Goal: Task Accomplishment & Management: Complete application form

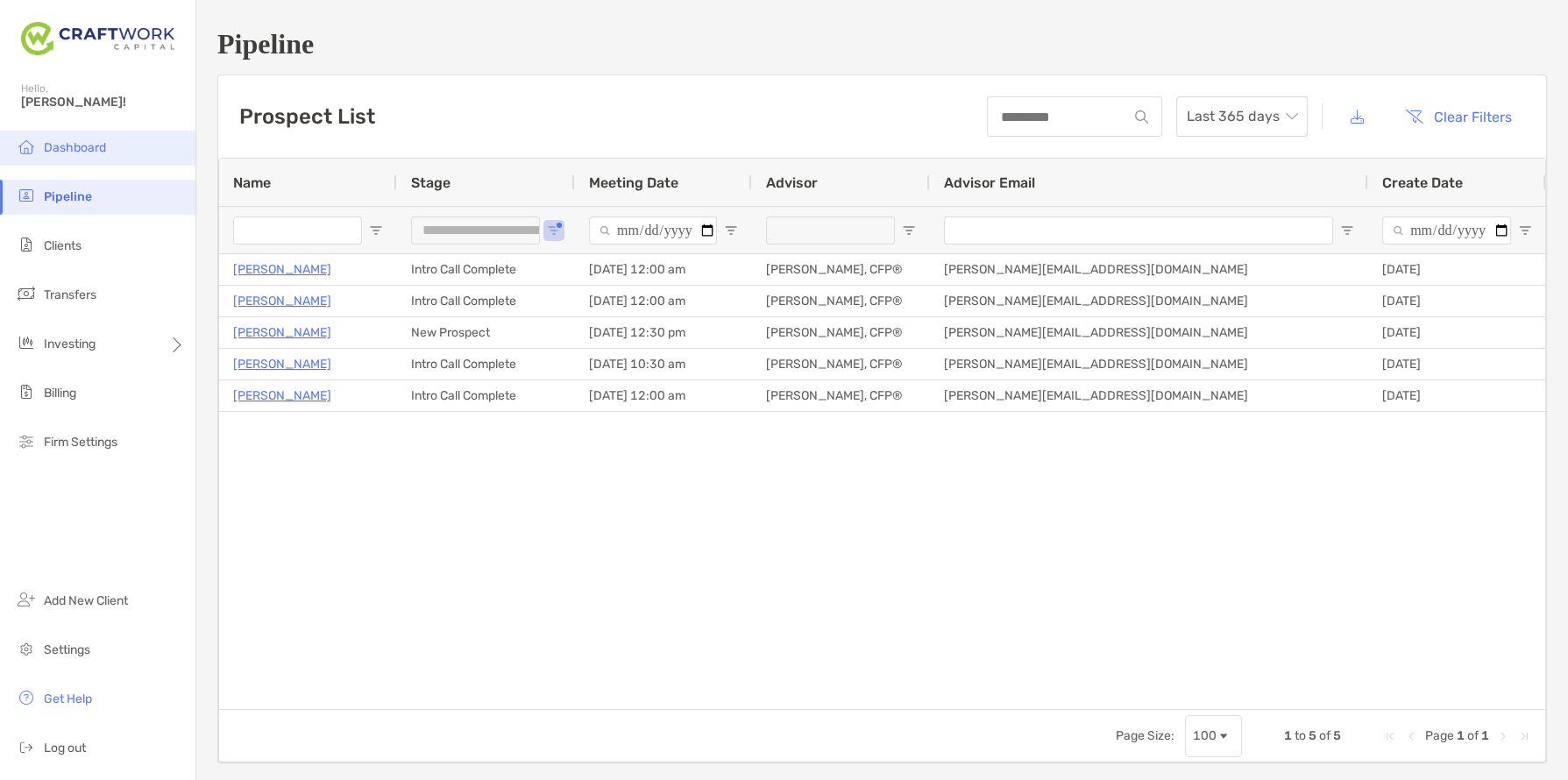
click at [114, 153] on li "Dashboard" at bounding box center [98, 148] width 196 height 35
click at [556, 232] on span "Open Filter Menu" at bounding box center [554, 231] width 14 height 14
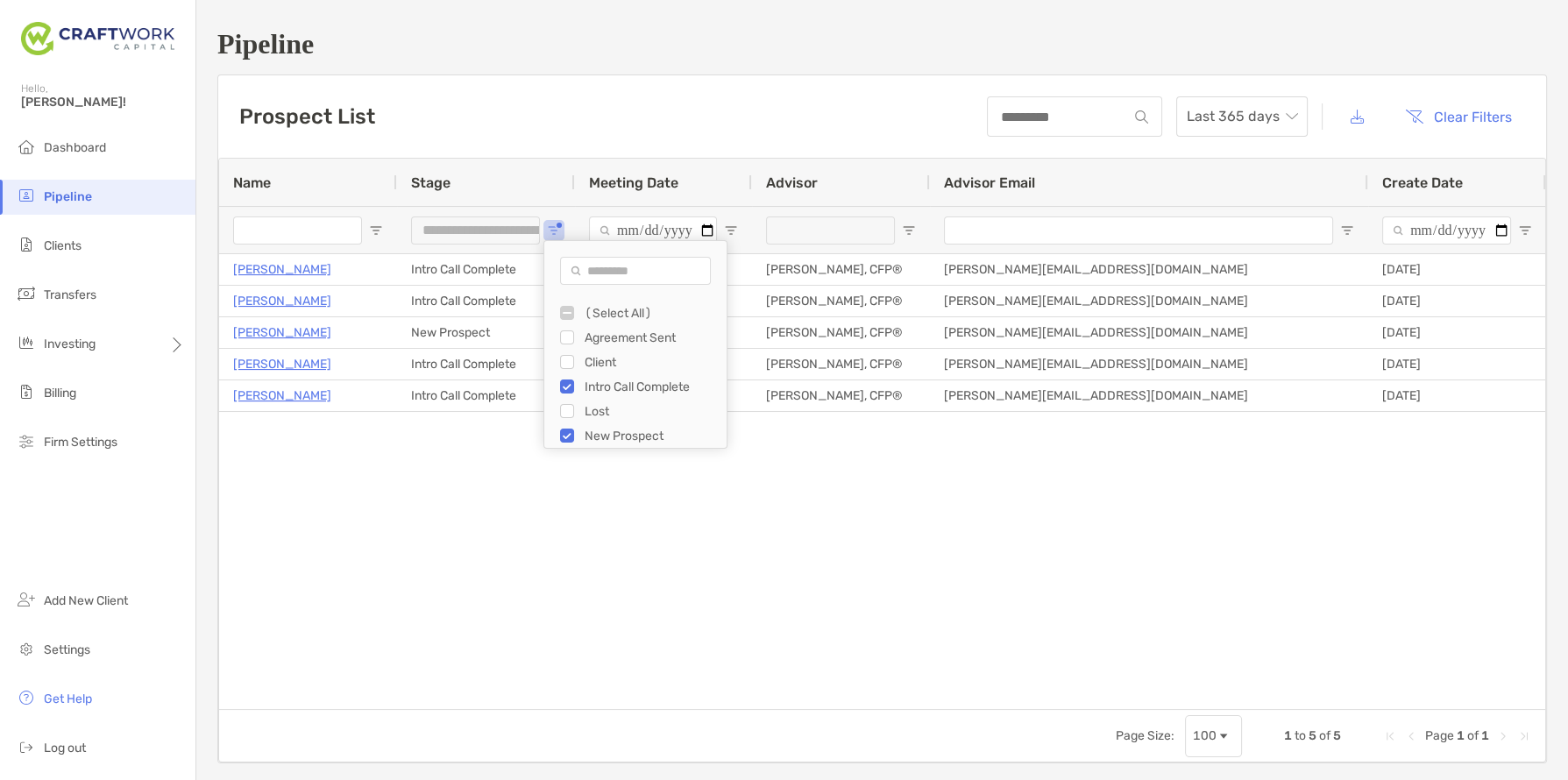
type input "**********"
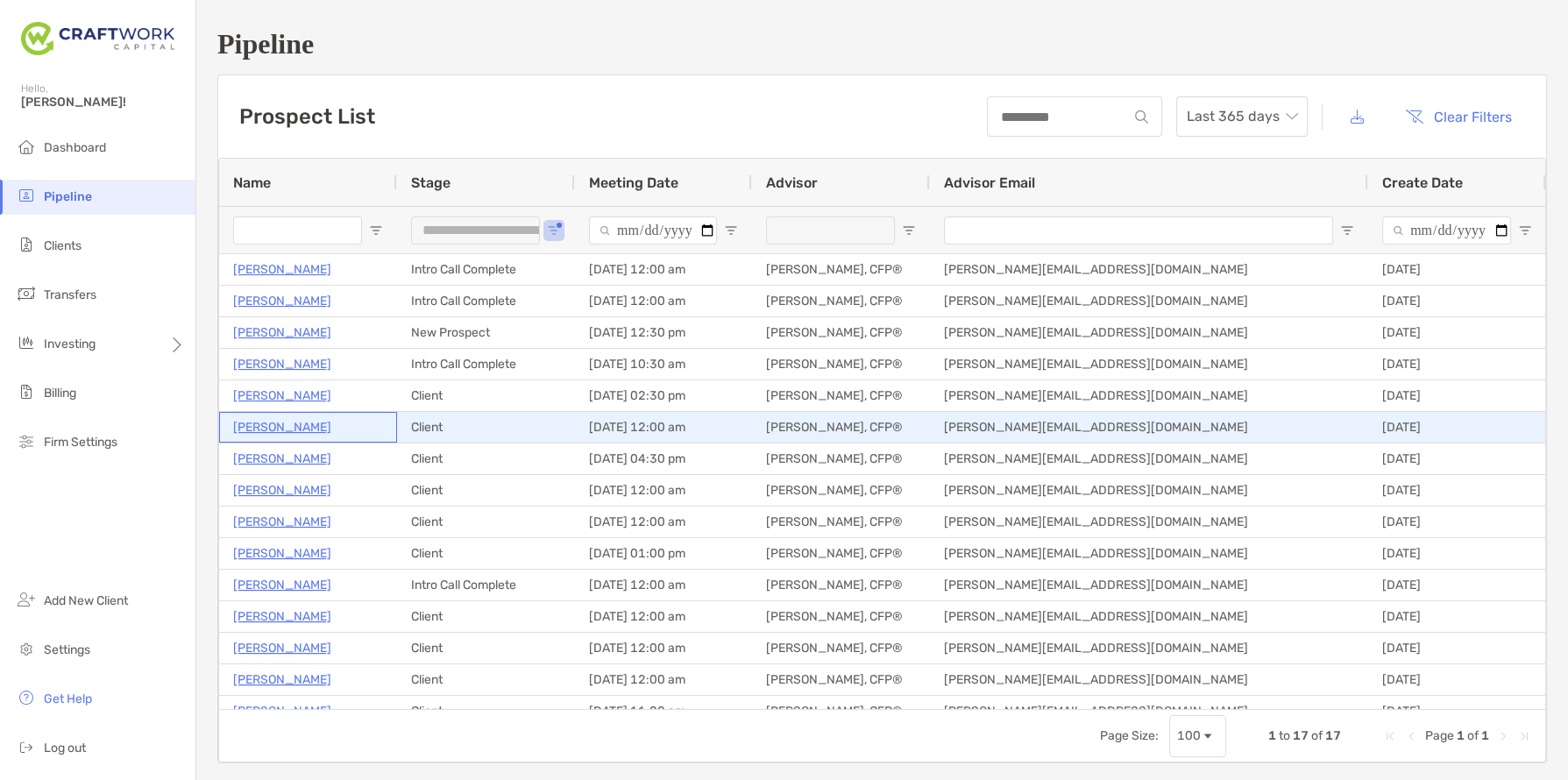
click at [294, 430] on p "[PERSON_NAME]" at bounding box center [282, 427] width 98 height 22
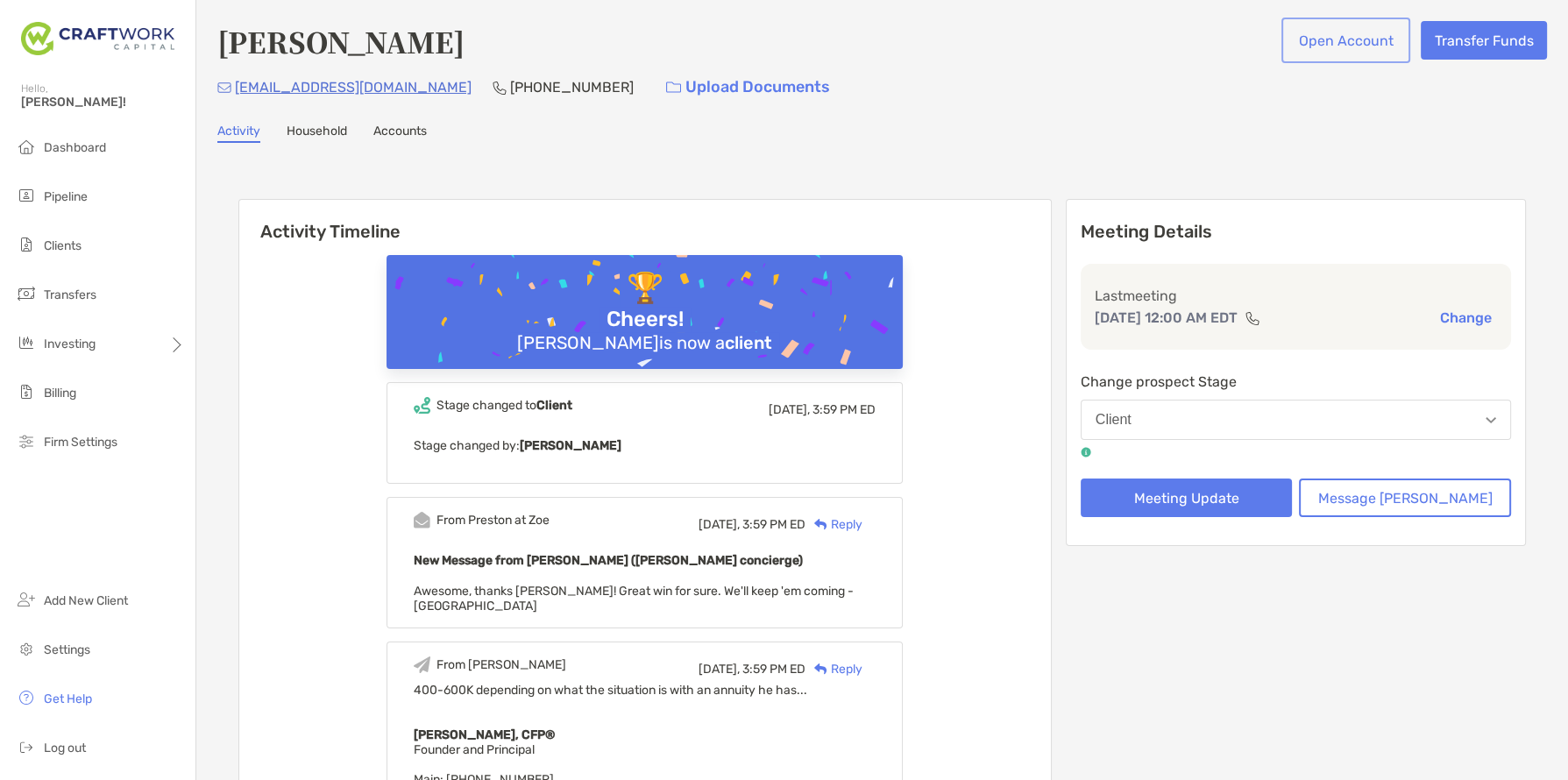
click at [1350, 38] on button "Open Account" at bounding box center [1345, 40] width 122 height 38
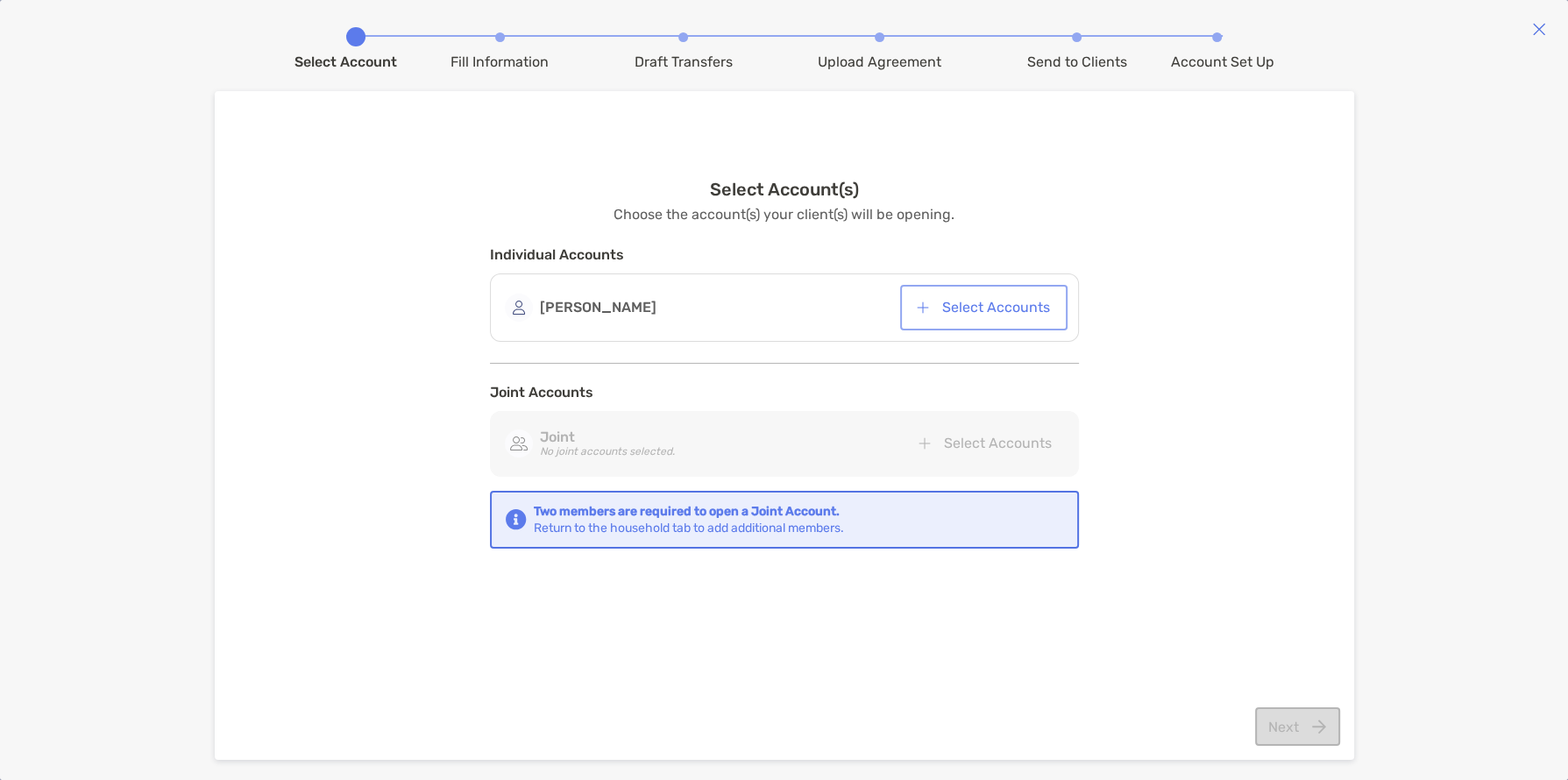
click at [976, 317] on button "Select Accounts" at bounding box center [984, 307] width 160 height 38
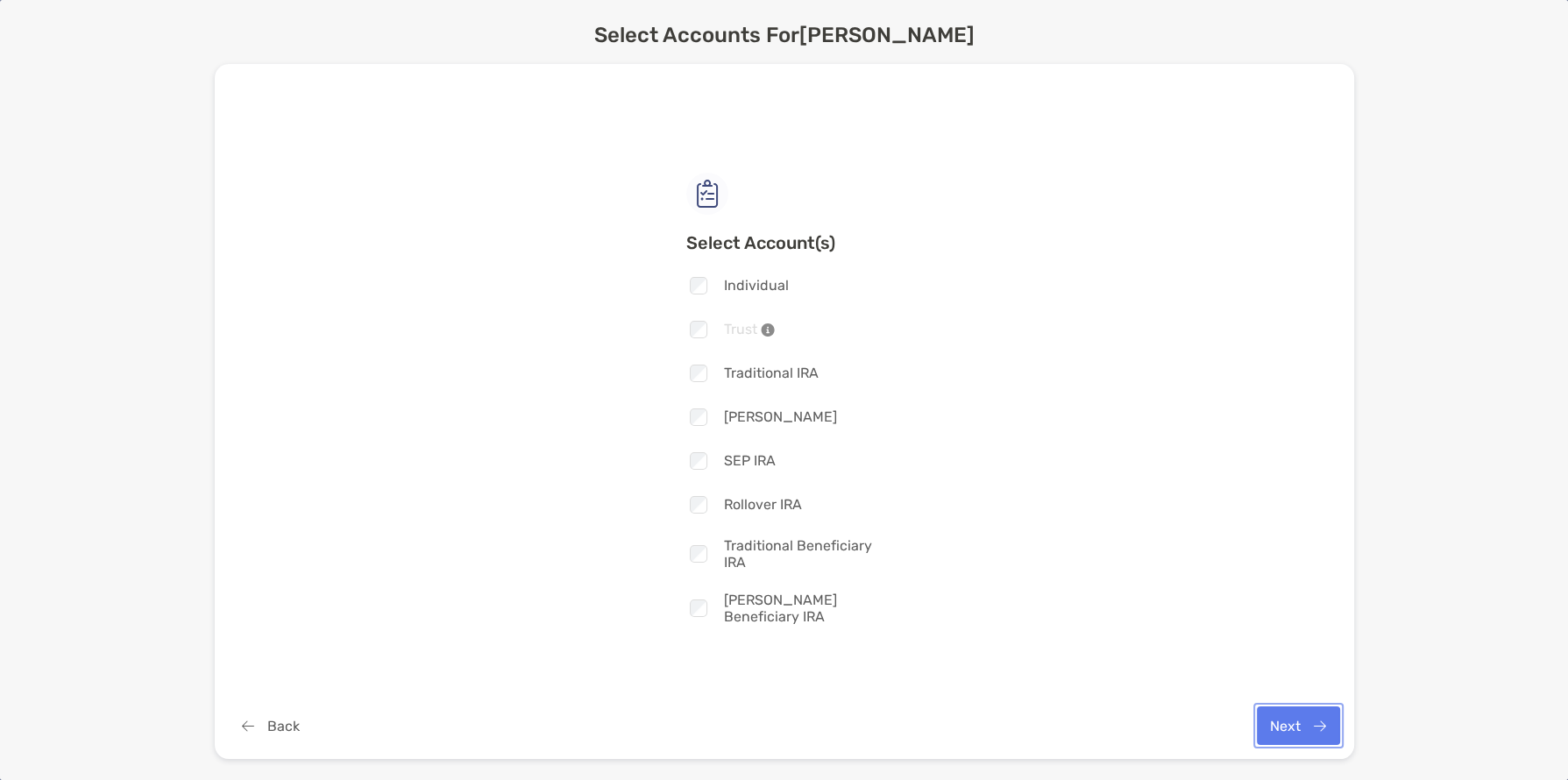
click at [1285, 725] on button "Next" at bounding box center [1299, 725] width 84 height 38
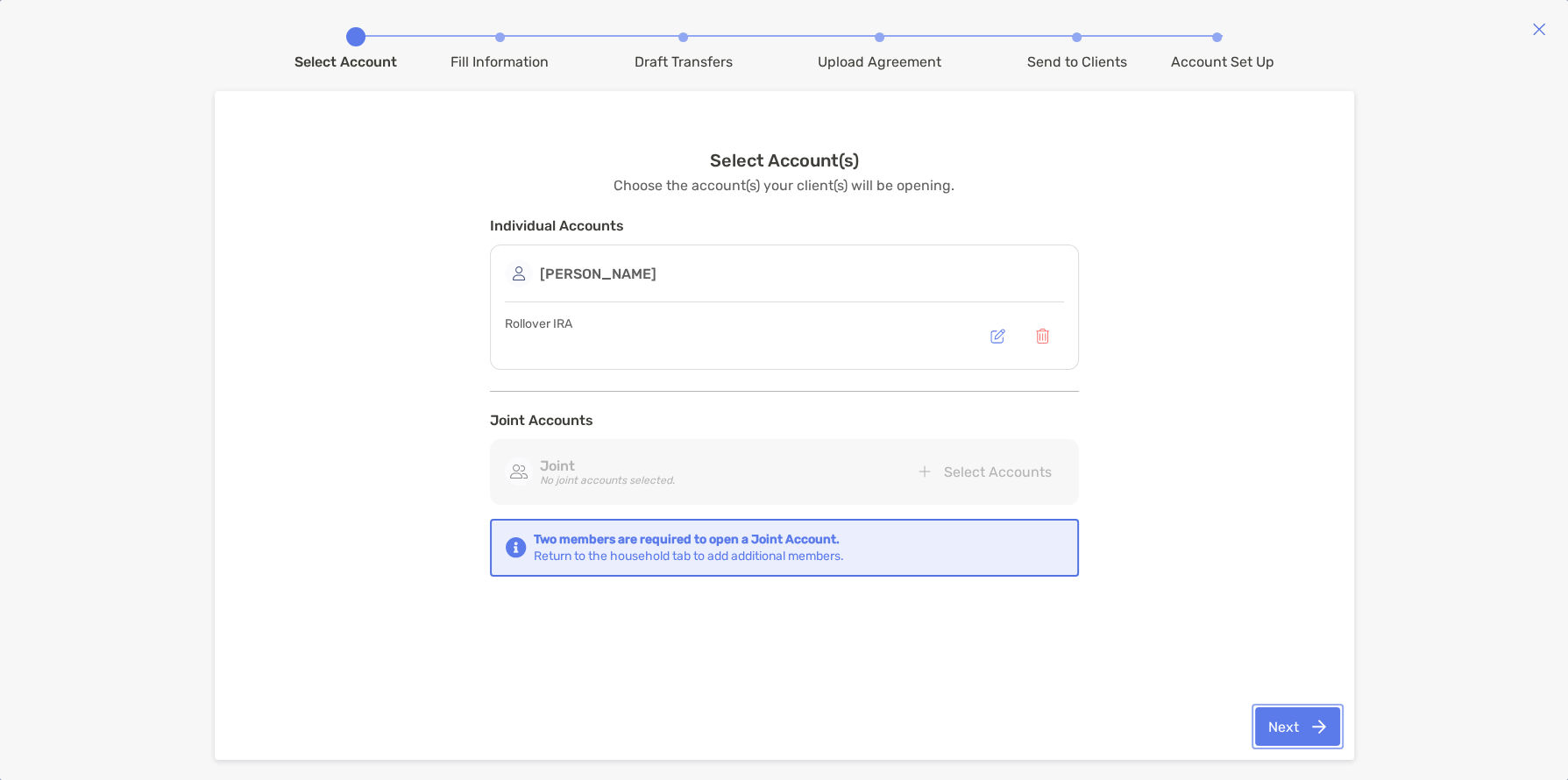
click at [1296, 734] on button "Next" at bounding box center [1297, 726] width 85 height 38
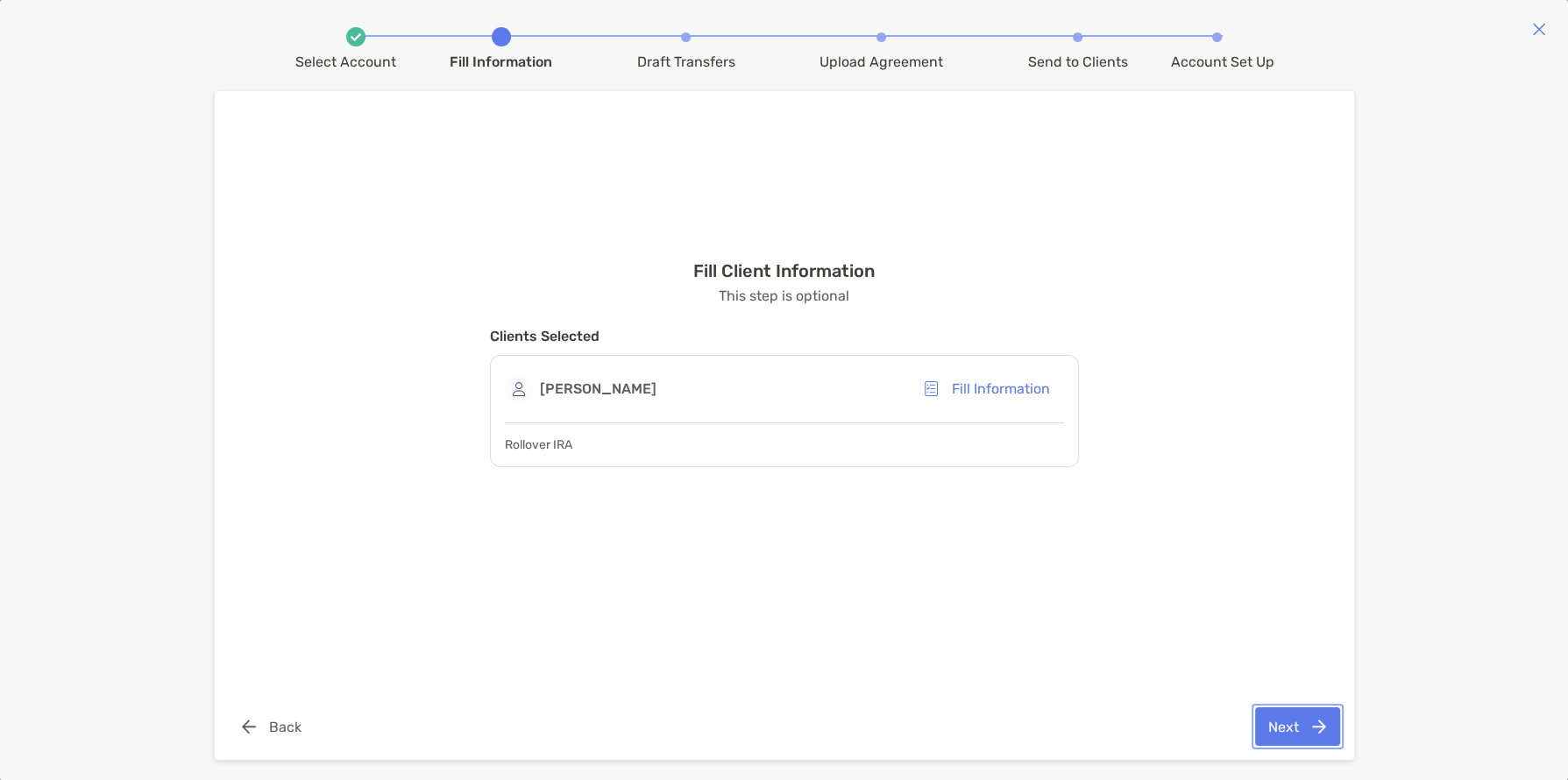
click at [1287, 725] on button "Next" at bounding box center [1297, 726] width 85 height 38
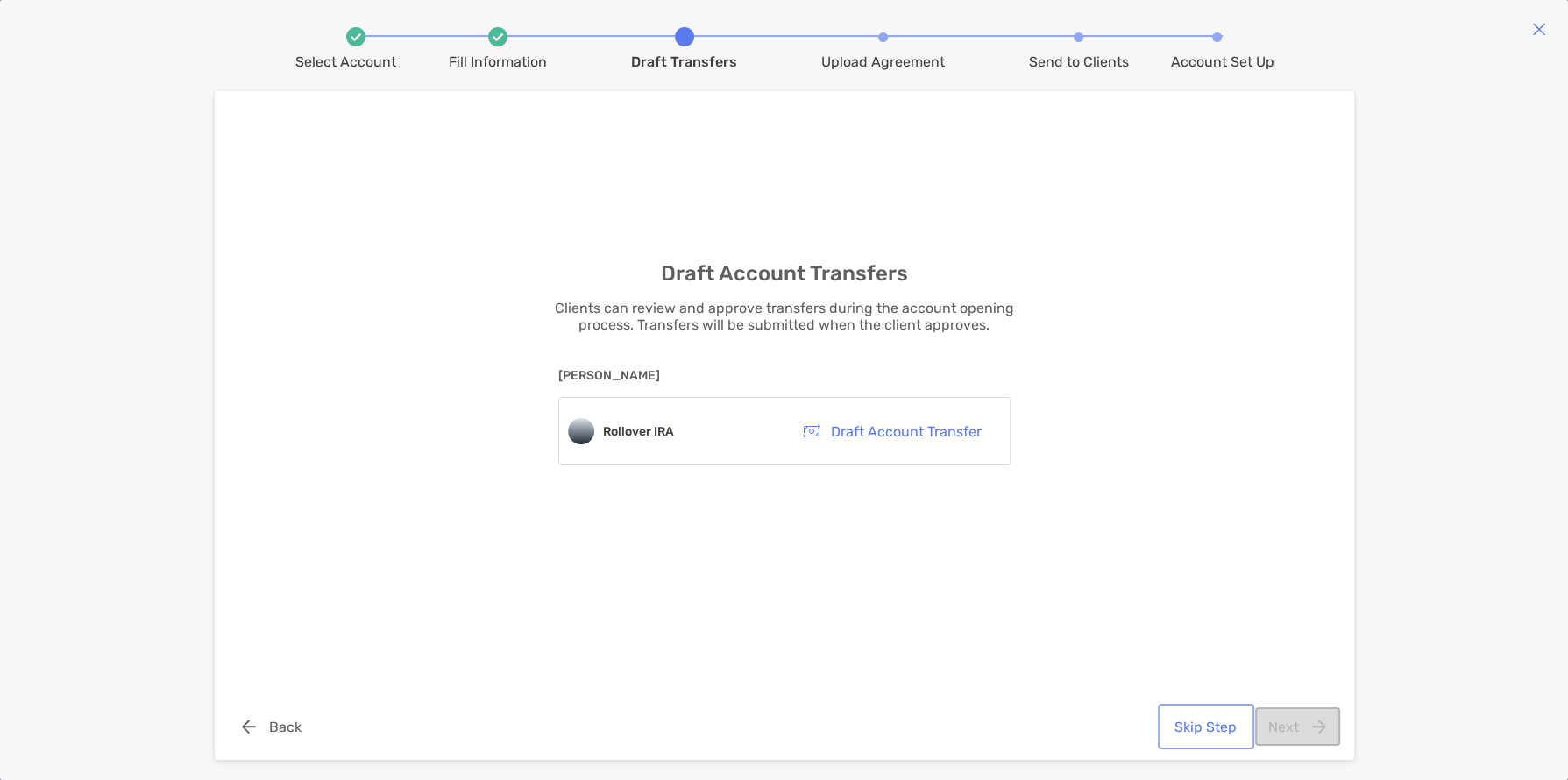
click at [1225, 727] on button "Skip Step" at bounding box center [1206, 726] width 89 height 38
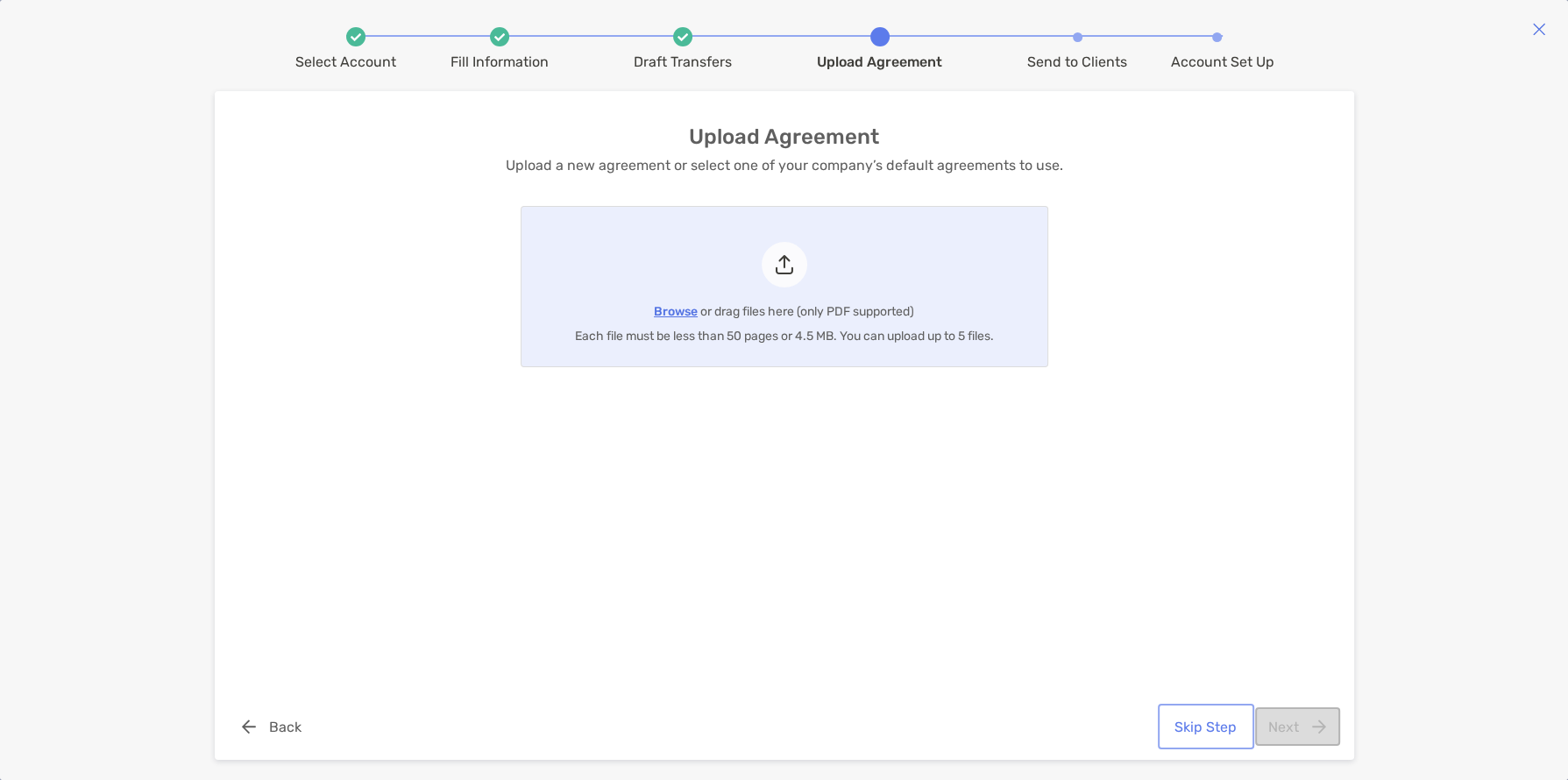
click at [1200, 728] on button "Skip Step" at bounding box center [1206, 726] width 89 height 38
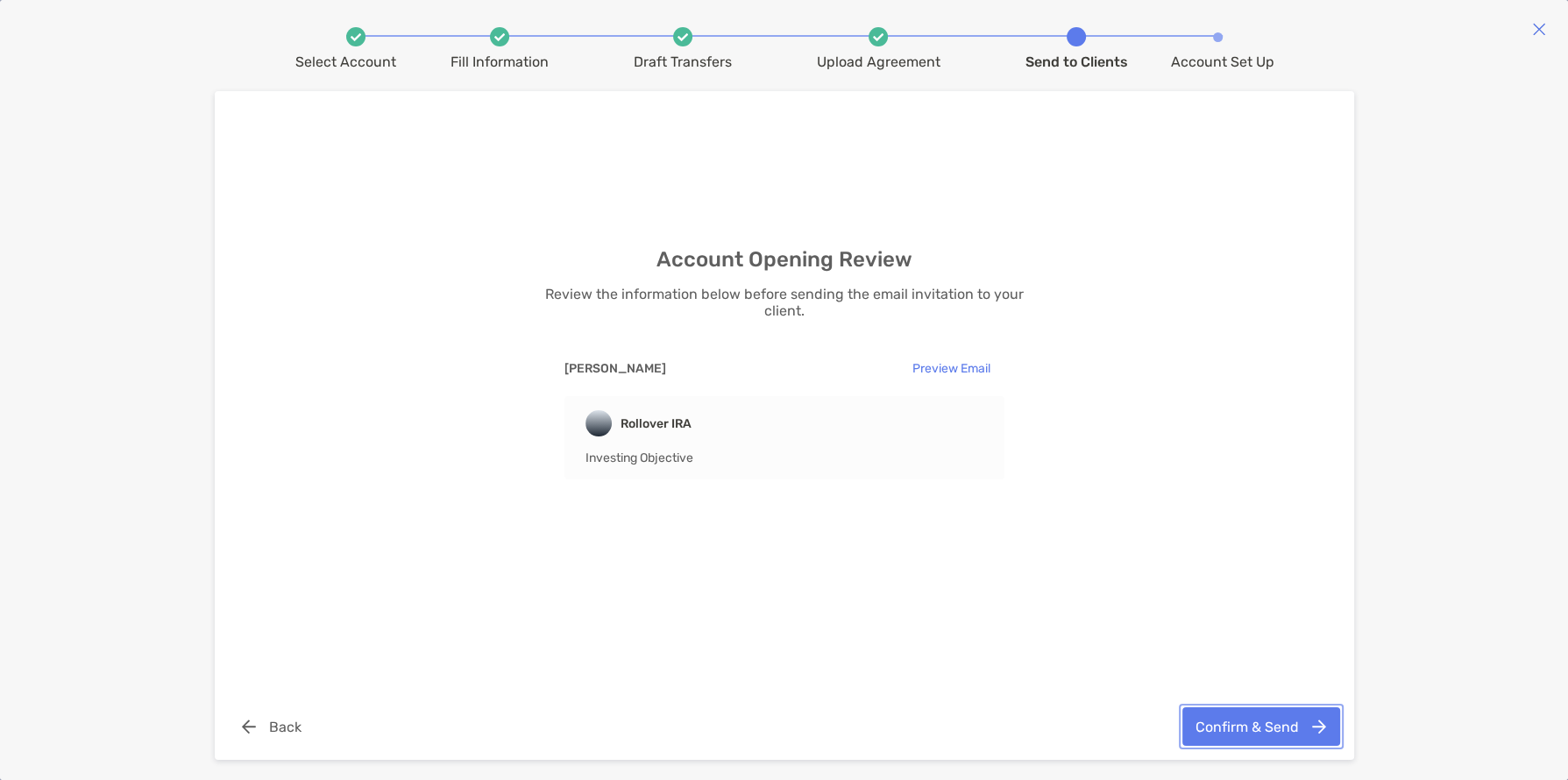
click at [1217, 727] on button "Confirm & Send" at bounding box center [1261, 726] width 158 height 38
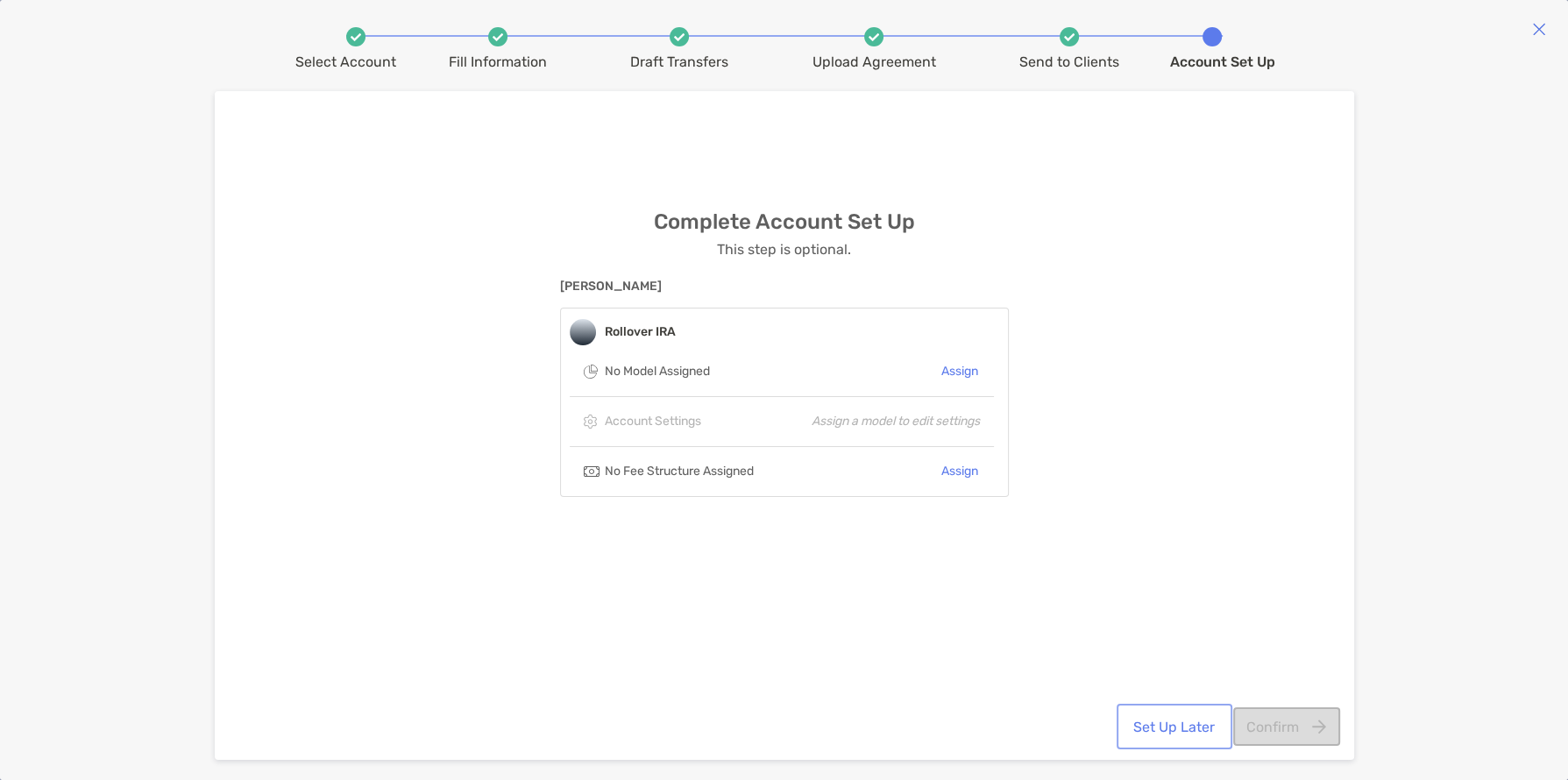
click at [1190, 723] on button "Set Up Later" at bounding box center [1174, 726] width 109 height 38
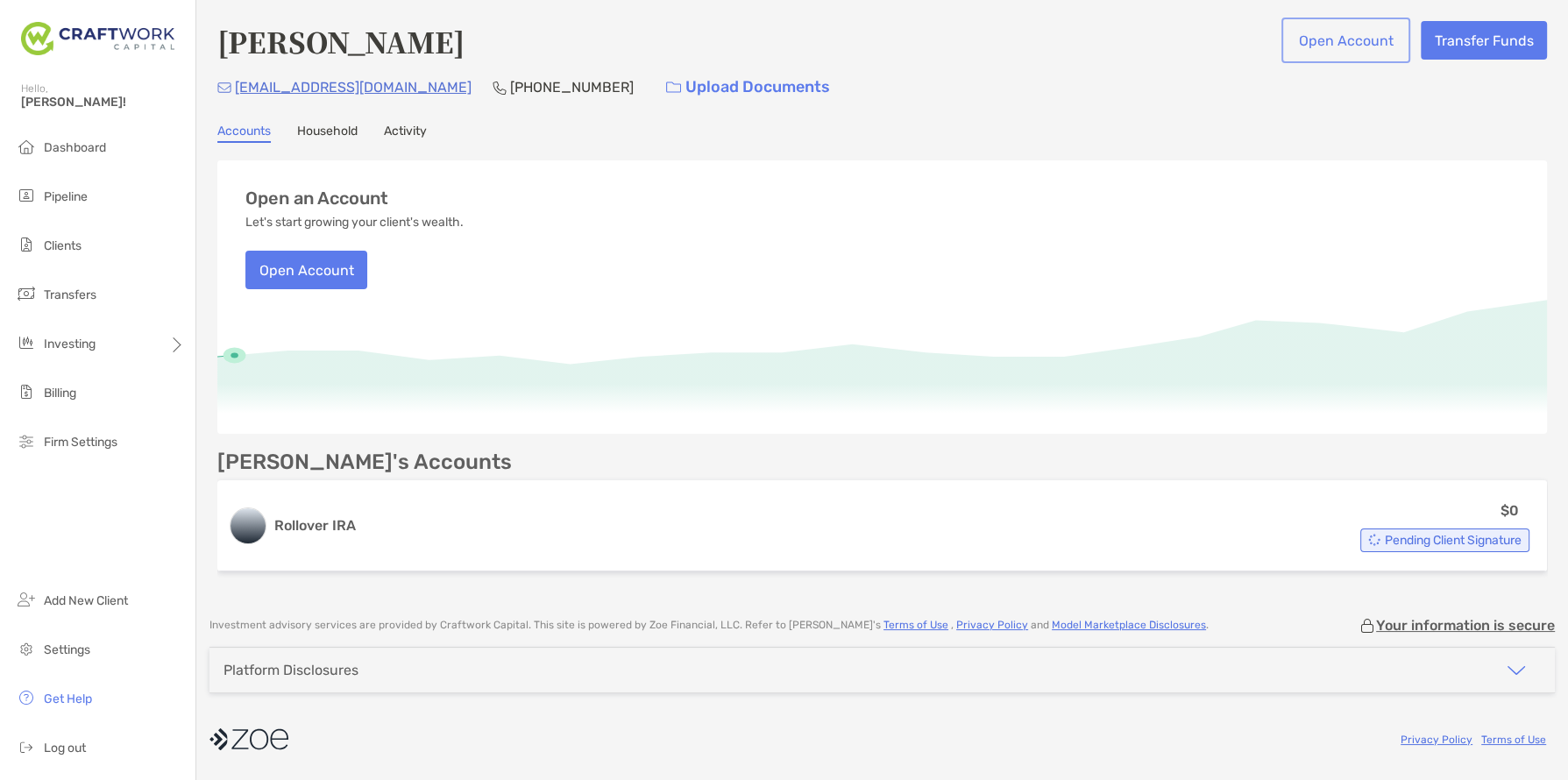
click at [1357, 40] on button "Open Account" at bounding box center [1345, 40] width 122 height 38
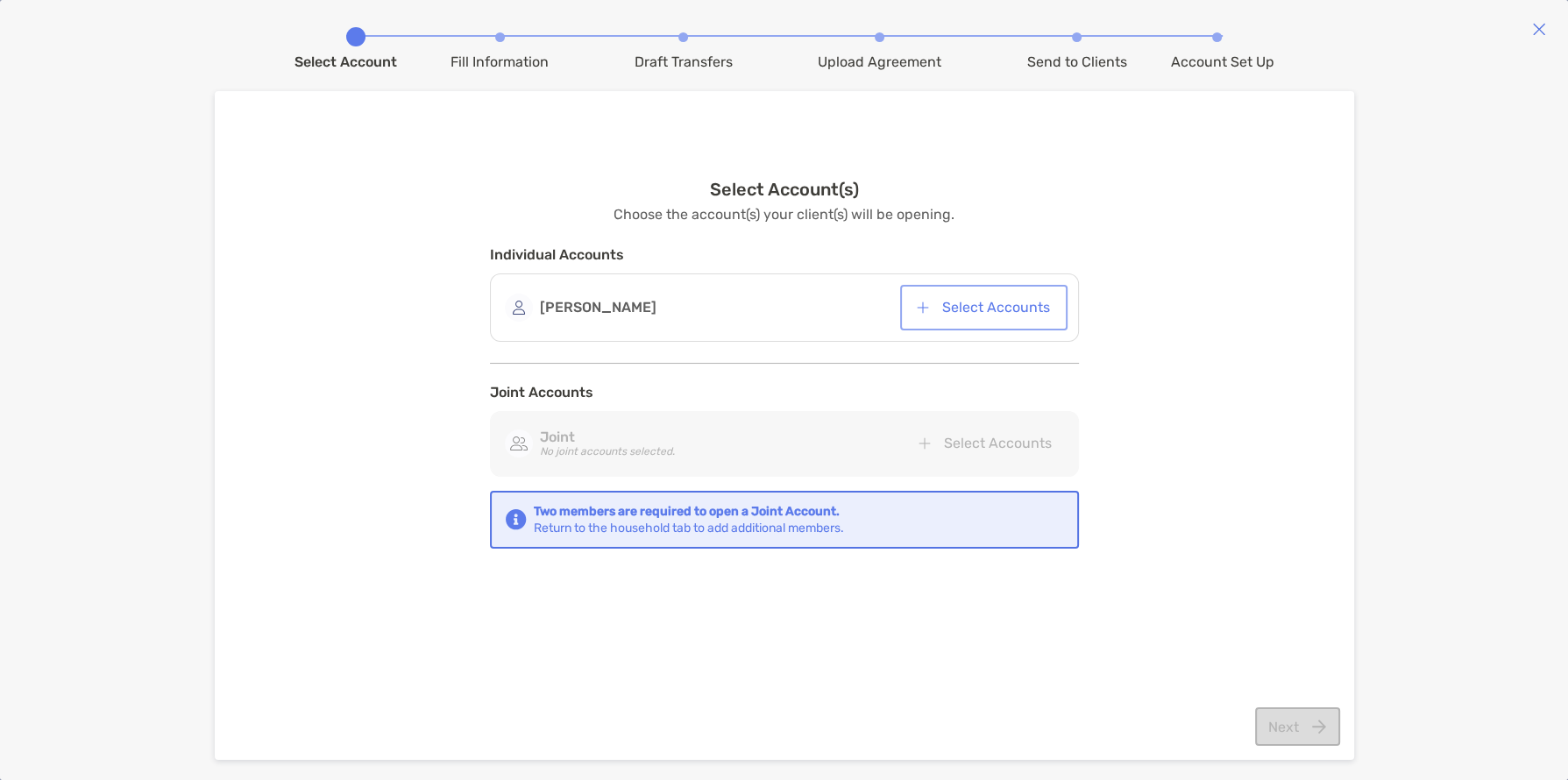
click at [969, 300] on button "Select Accounts" at bounding box center [984, 307] width 160 height 38
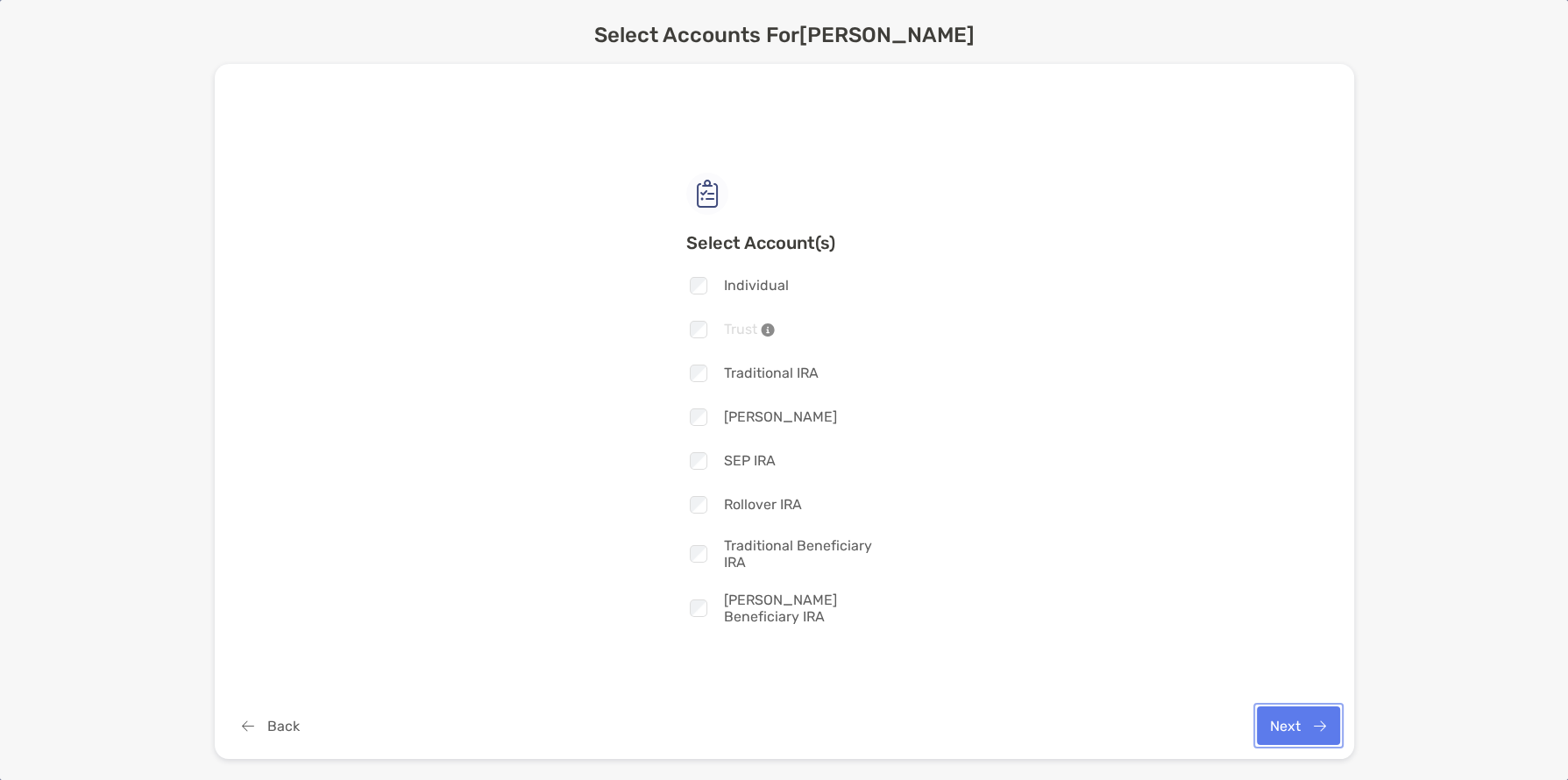
click at [1297, 738] on button "Next" at bounding box center [1299, 725] width 84 height 38
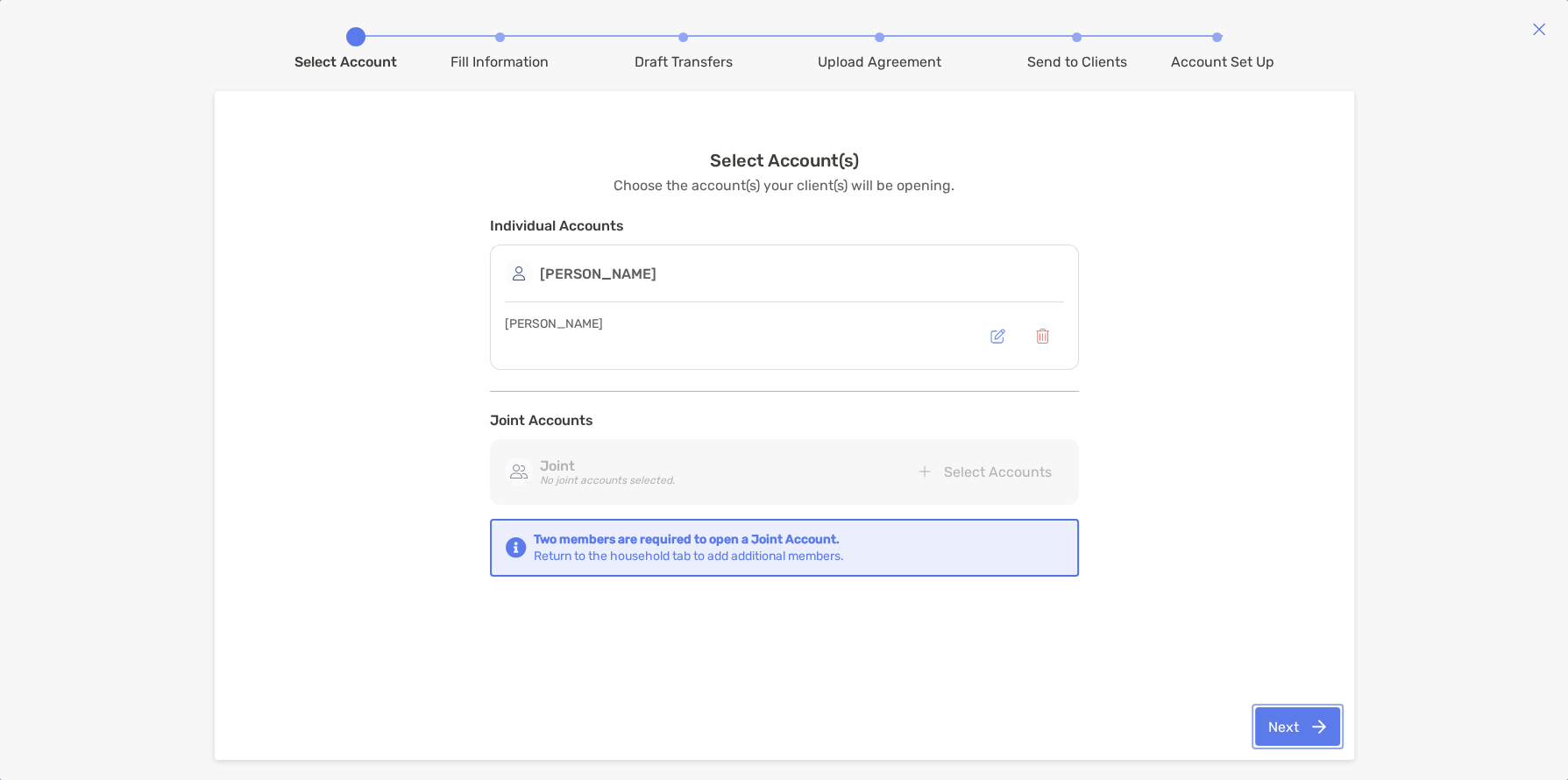
click at [1289, 716] on button "Next" at bounding box center [1297, 726] width 85 height 38
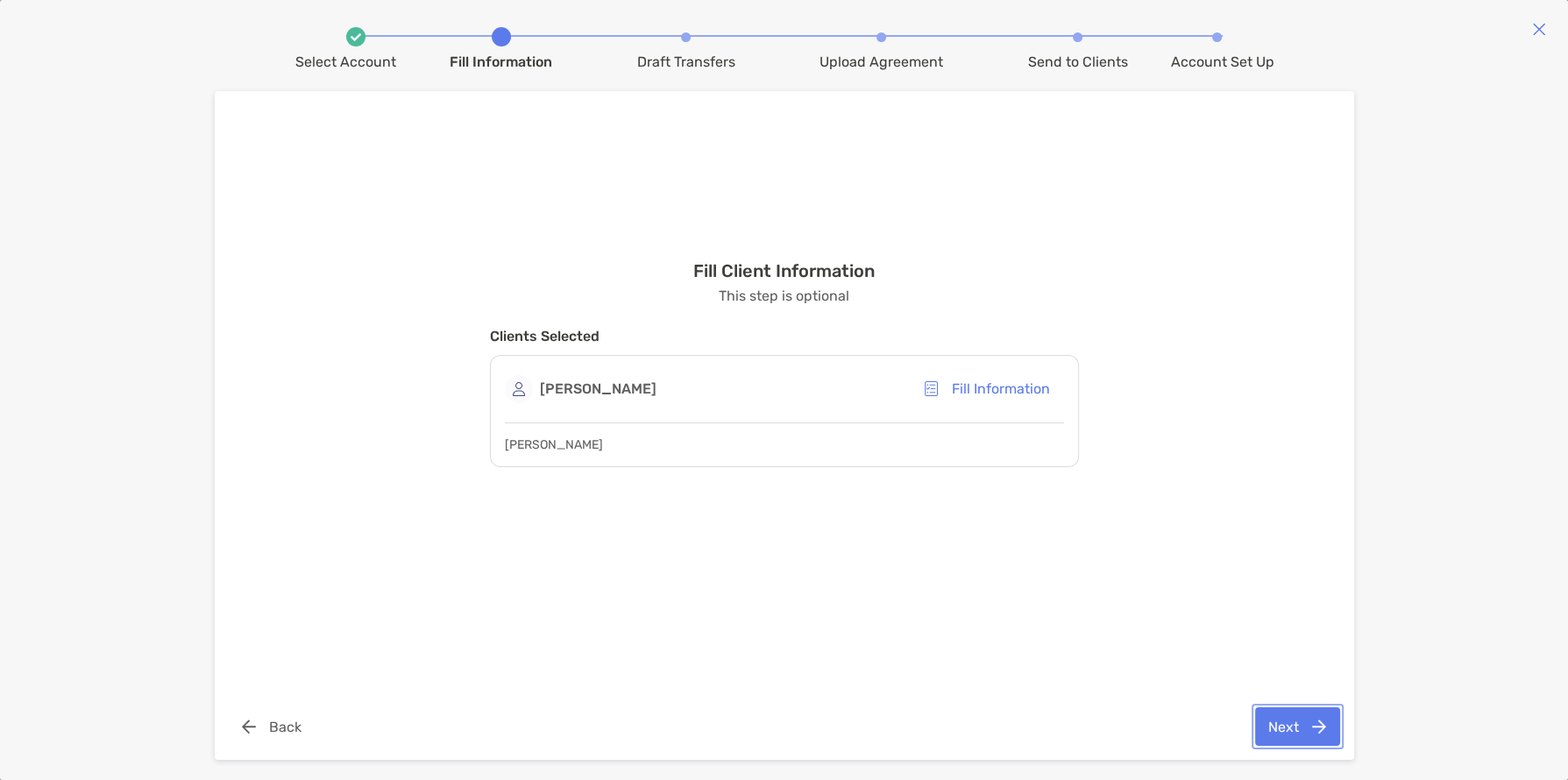
click at [1325, 726] on button "Next" at bounding box center [1297, 726] width 85 height 38
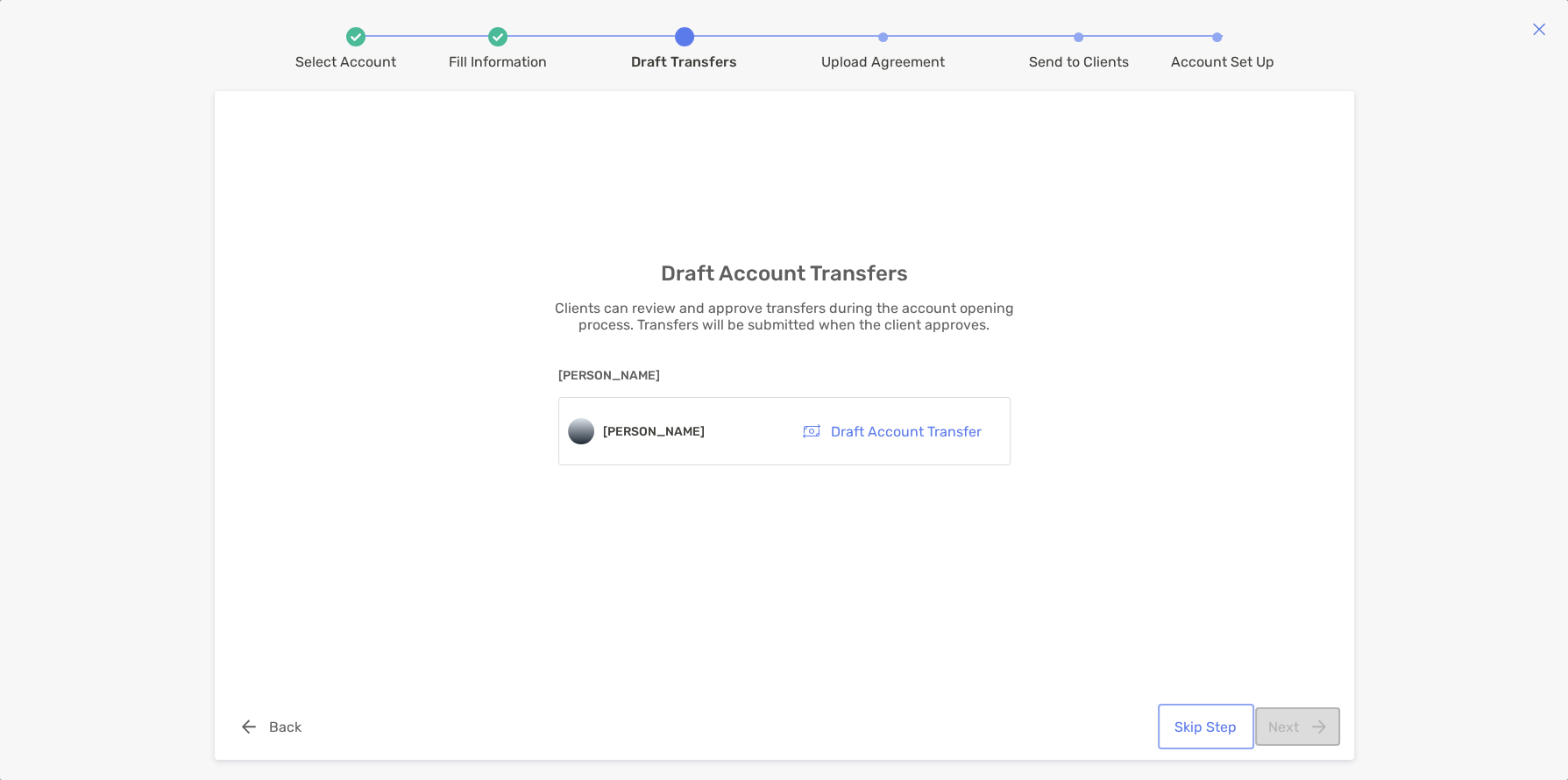
click at [1217, 735] on button "Skip Step" at bounding box center [1206, 726] width 89 height 38
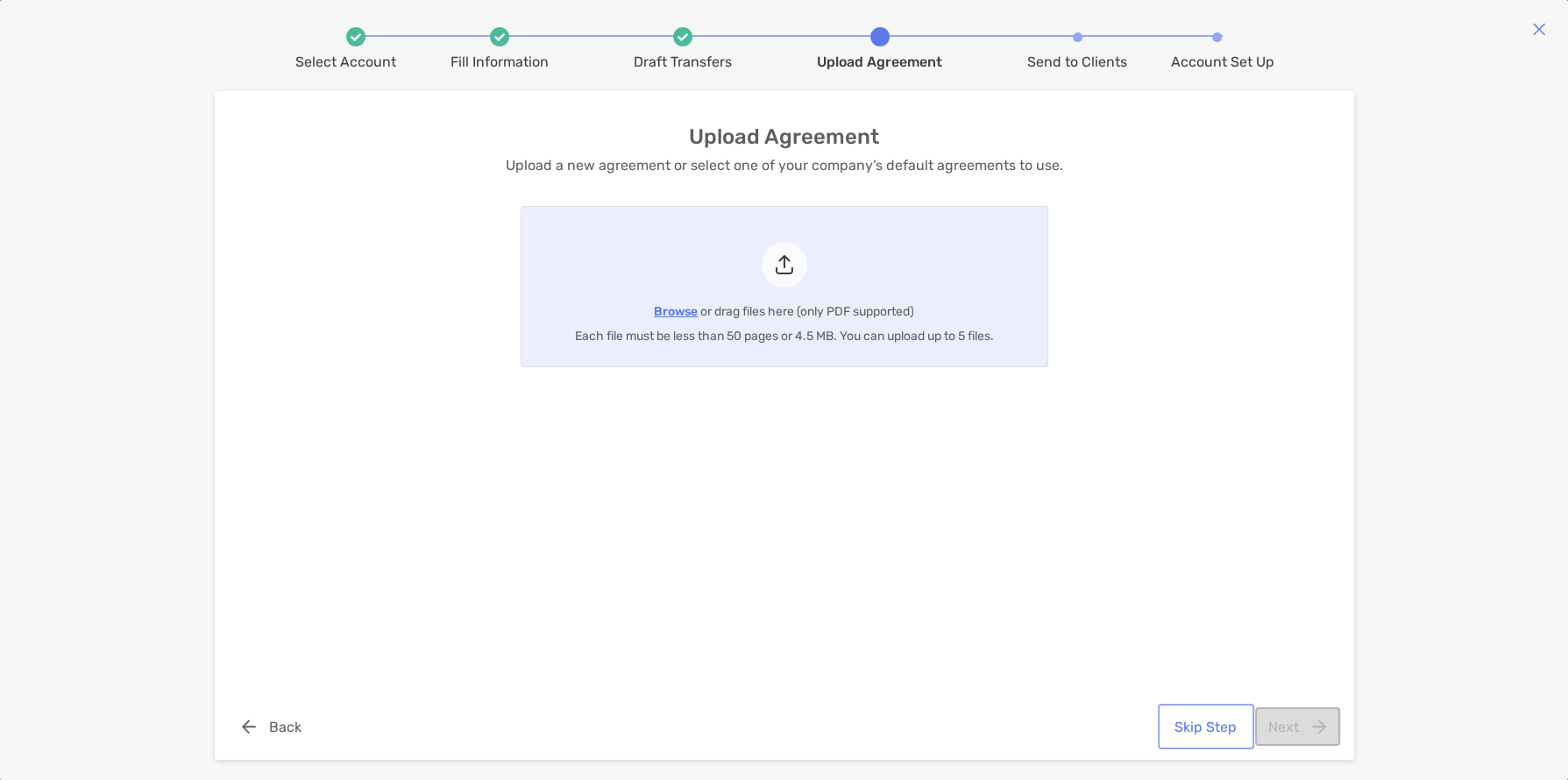
click at [1215, 726] on button "Skip Step" at bounding box center [1206, 726] width 89 height 38
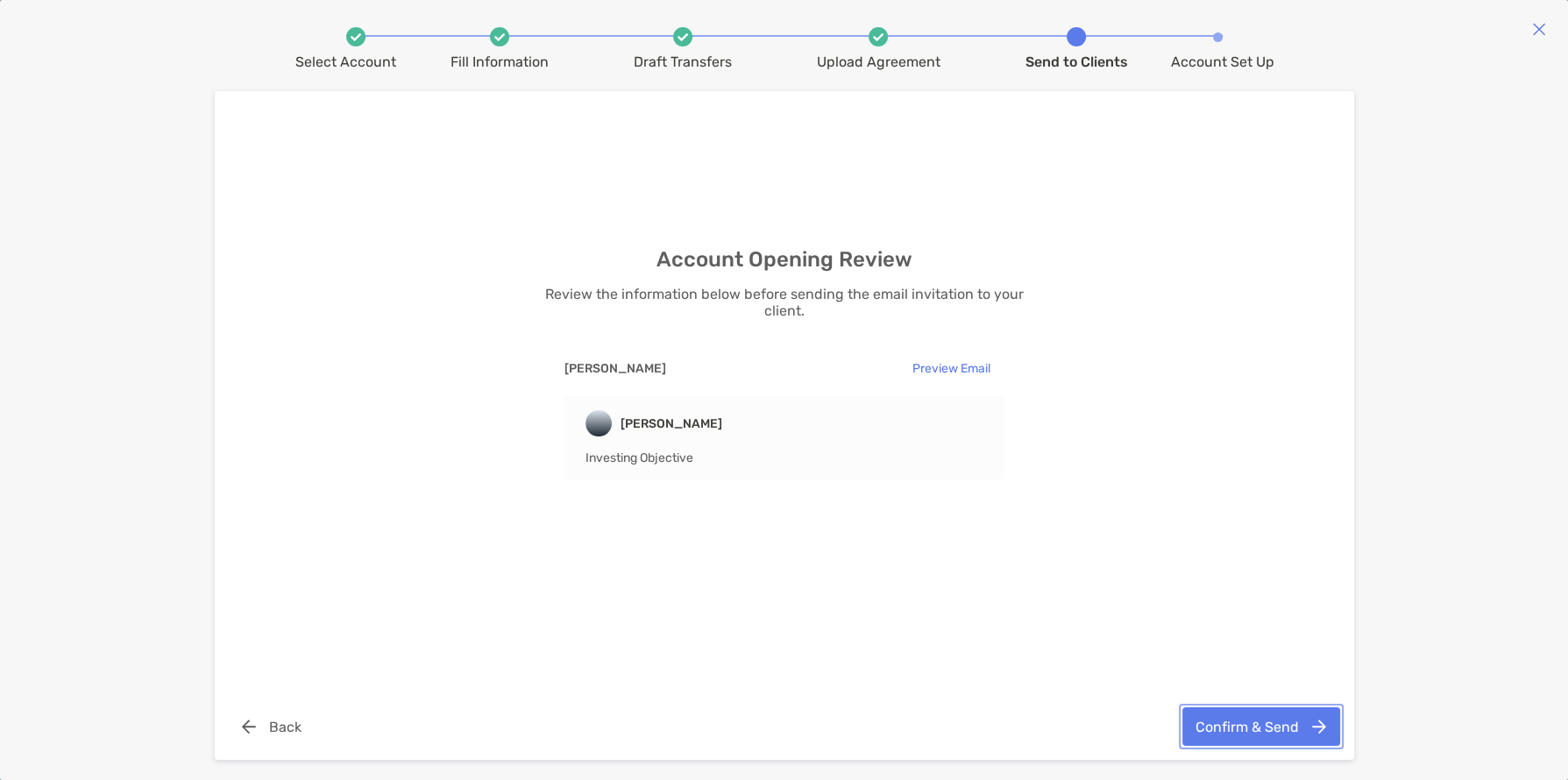
click at [1215, 726] on button "Confirm & Send" at bounding box center [1261, 726] width 158 height 38
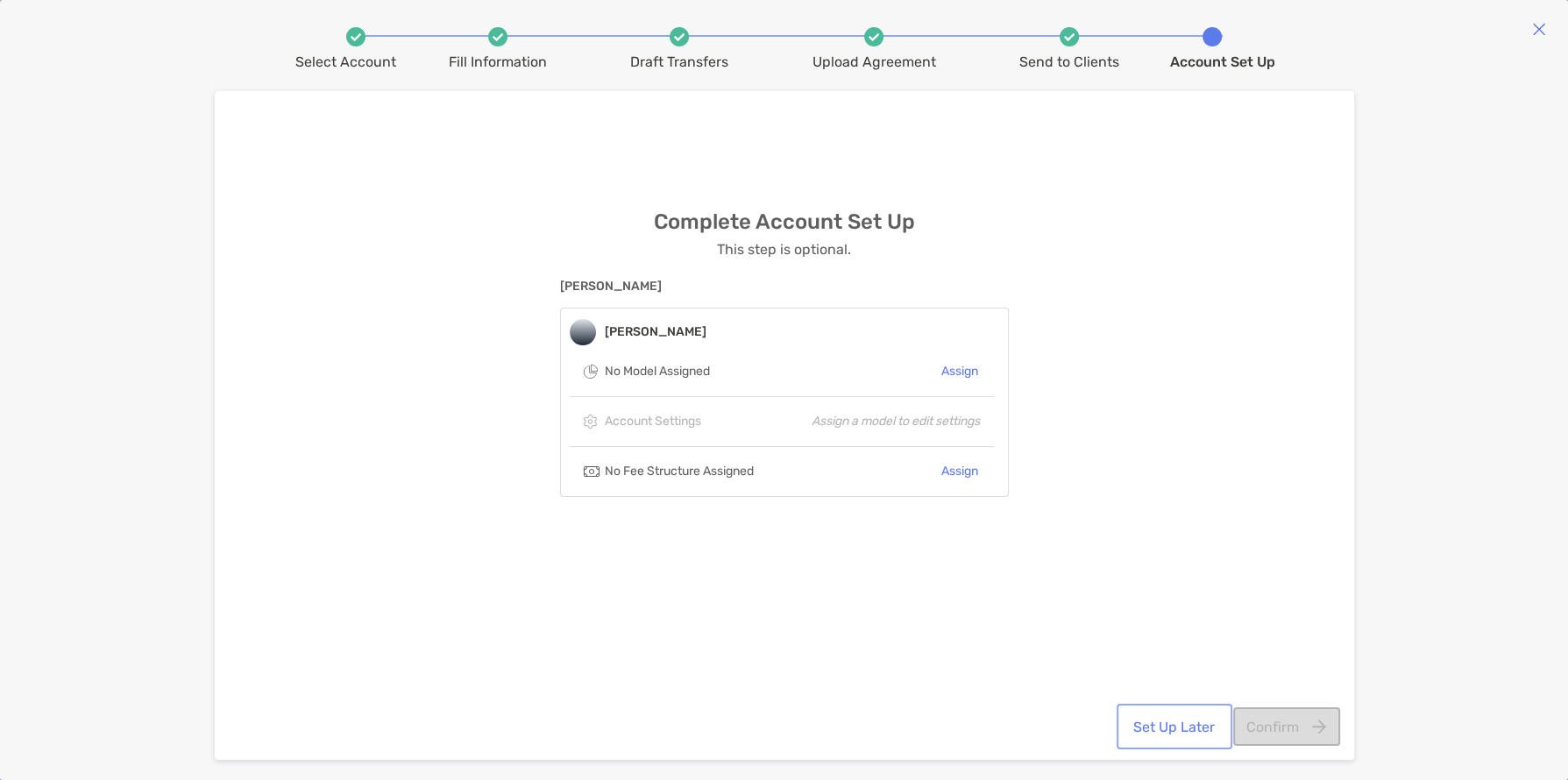
click at [1198, 719] on button "Set Up Later" at bounding box center [1174, 726] width 109 height 38
